Goal: Check status: Check status

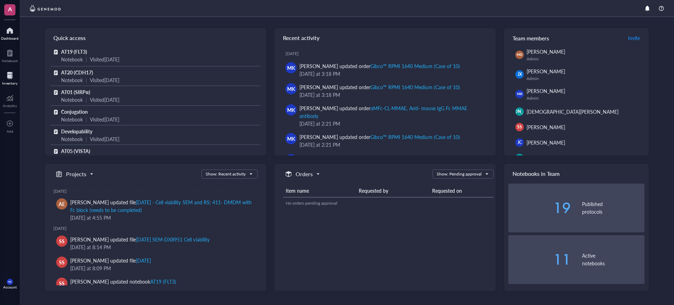
click at [5, 76] on div at bounding box center [9, 75] width 15 height 11
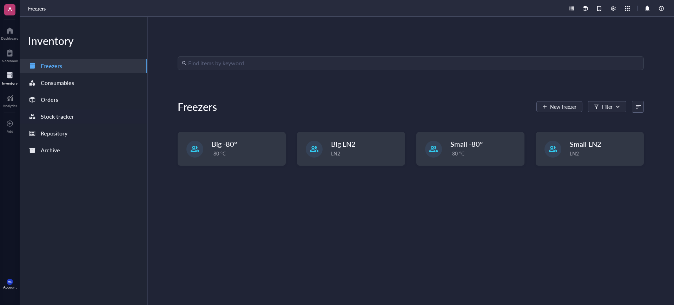
drag, startPoint x: 60, startPoint y: 106, endPoint x: 80, endPoint y: 110, distance: 20.0
click at [60, 106] on div "Orders" at bounding box center [83, 100] width 127 height 14
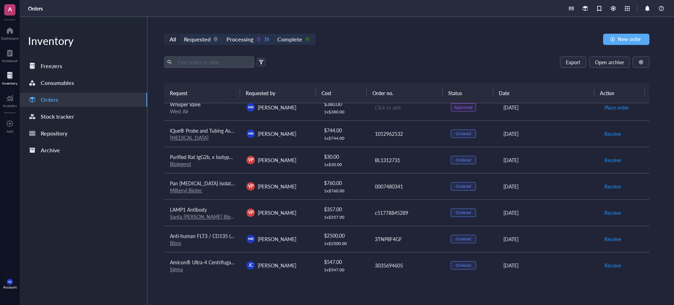
scroll to position [384, 0]
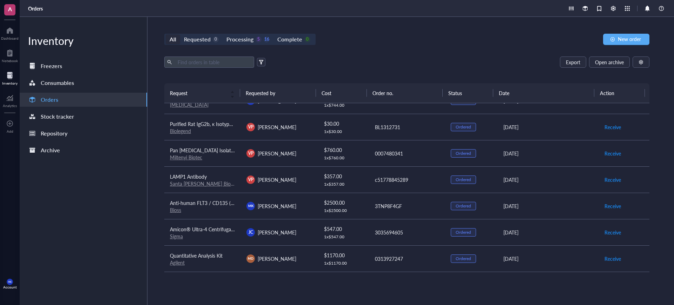
click at [217, 185] on link "Santa [PERSON_NAME] Biotechnology" at bounding box center [212, 183] width 85 height 7
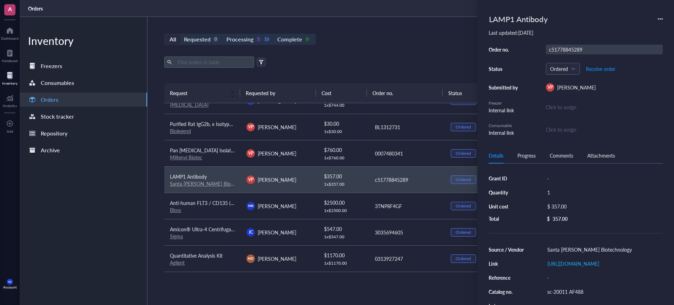
click at [555, 48] on div "c51778845289" at bounding box center [604, 50] width 117 height 10
